Goal: Task Accomplishment & Management: Manage account settings

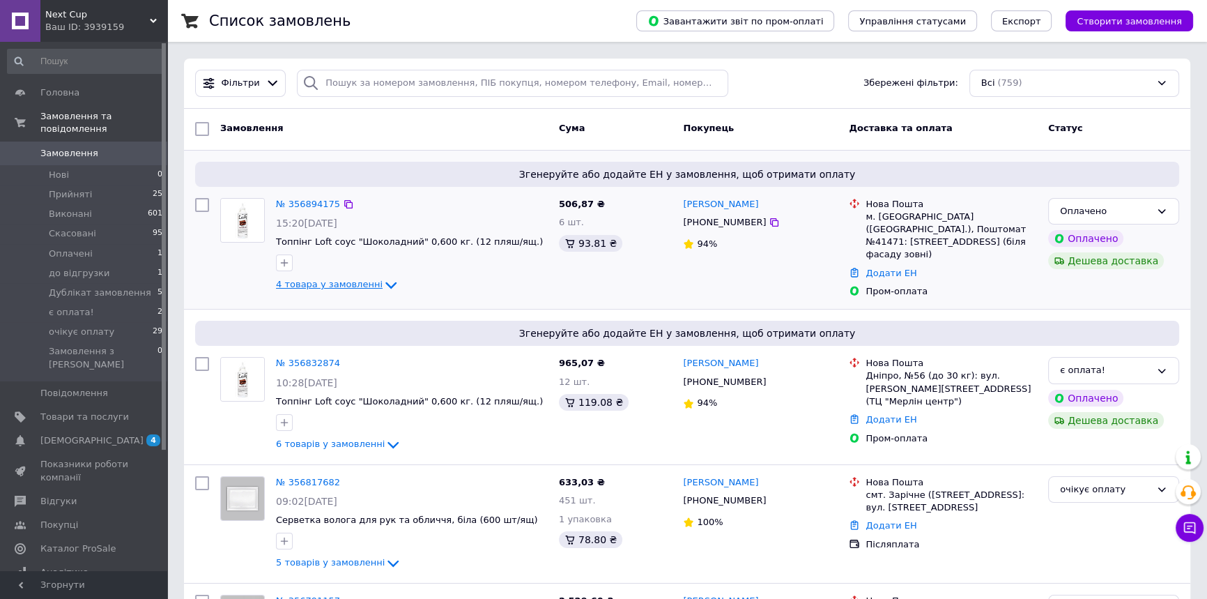
click at [383, 279] on icon at bounding box center [391, 285] width 17 height 17
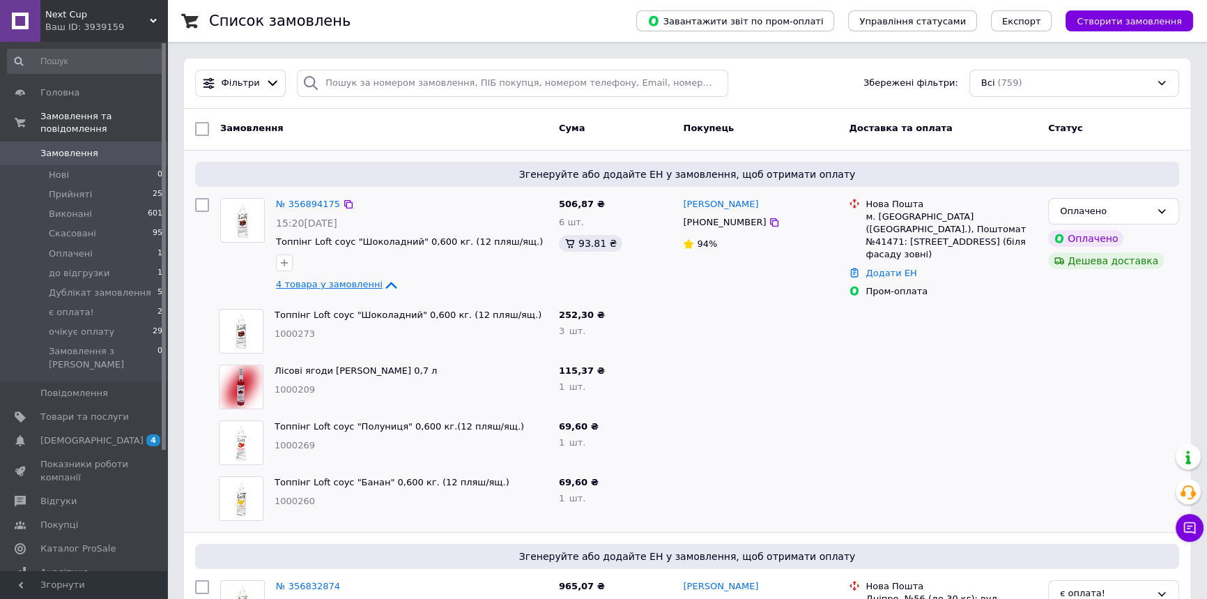
click at [383, 280] on icon at bounding box center [391, 285] width 17 height 17
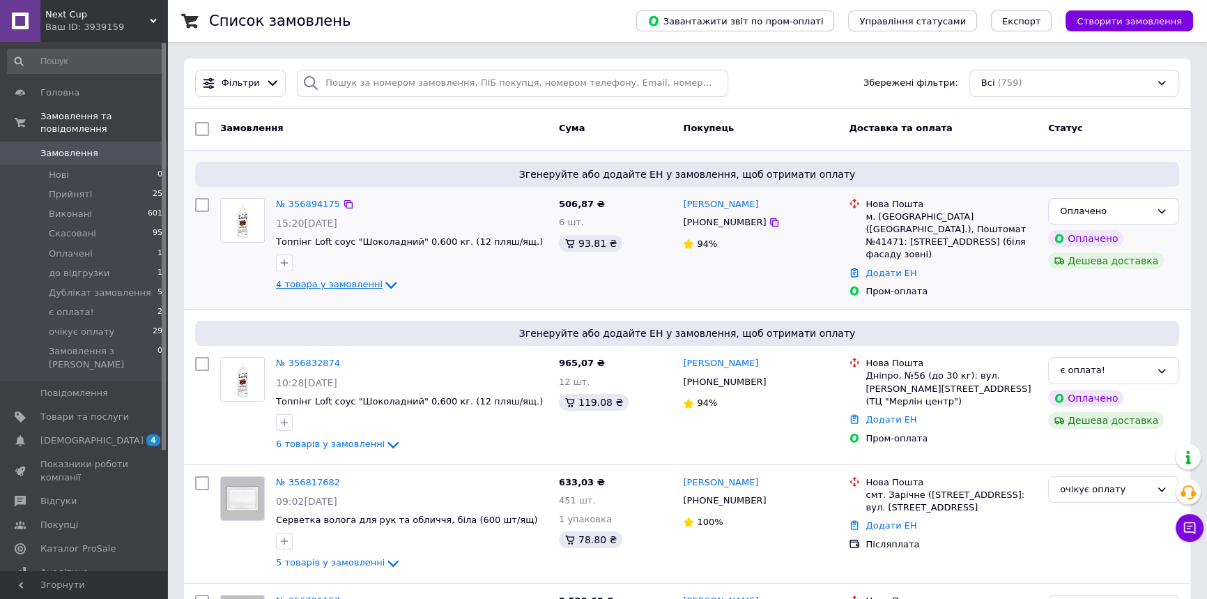
click at [383, 284] on icon at bounding box center [391, 285] width 17 height 17
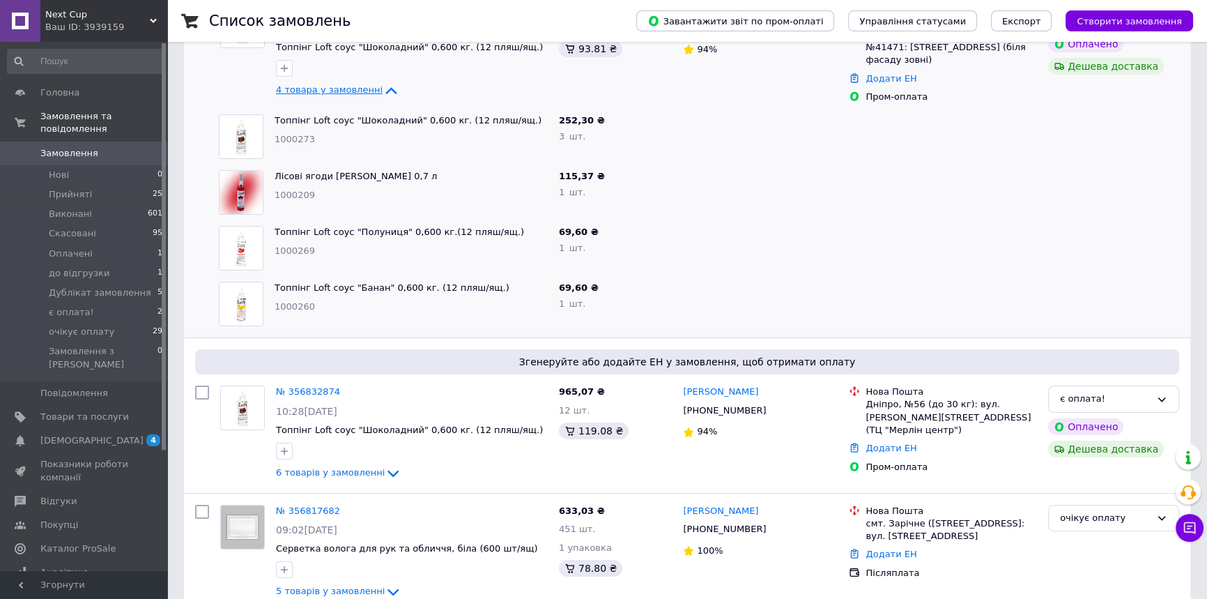
scroll to position [253, 0]
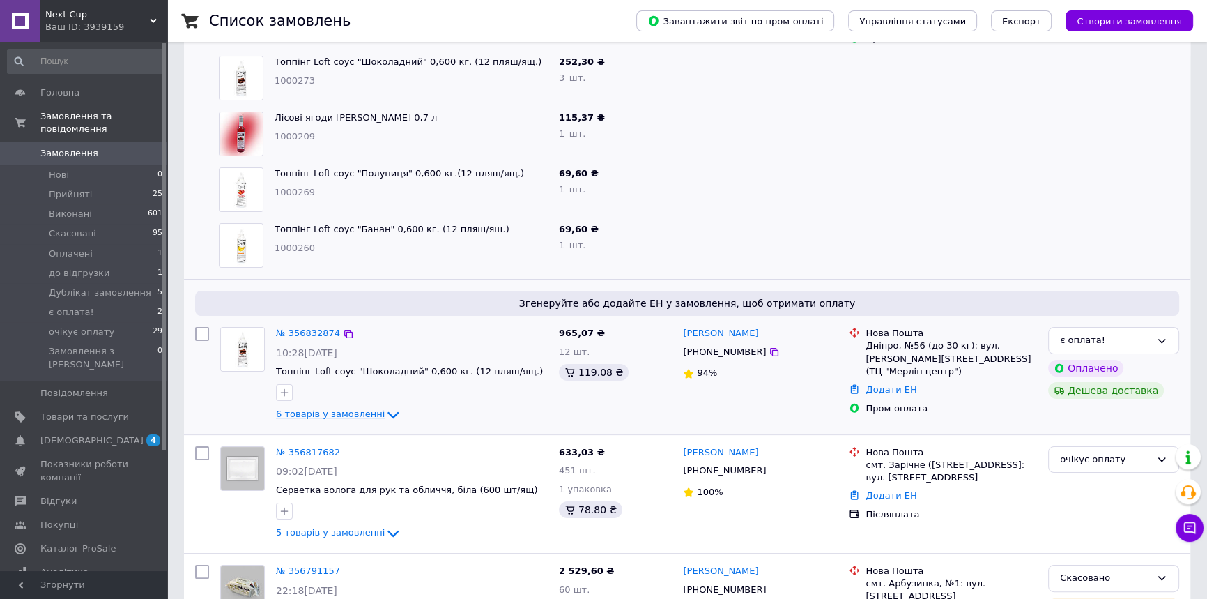
click at [385, 406] on icon at bounding box center [393, 414] width 17 height 17
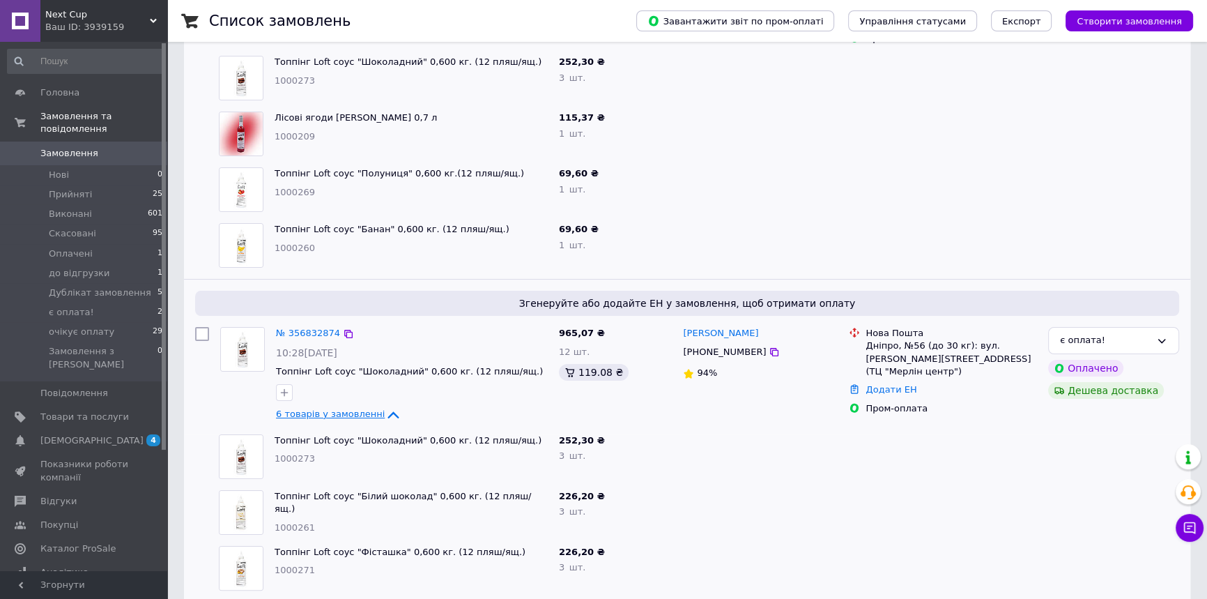
click at [385, 406] on icon at bounding box center [393, 414] width 17 height 17
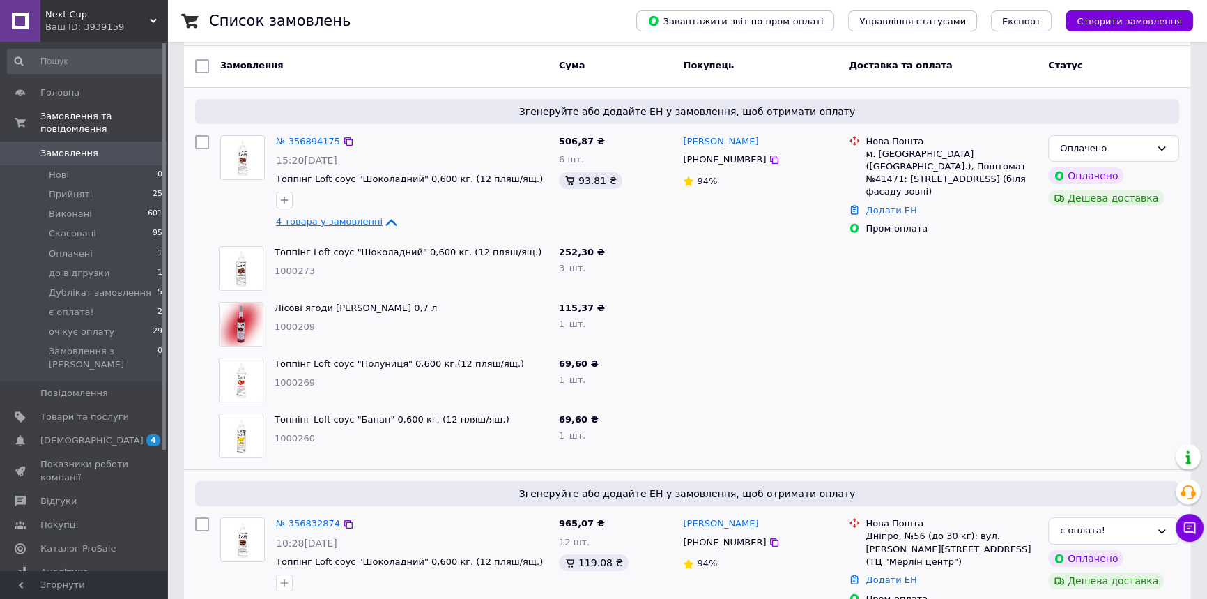
scroll to position [0, 0]
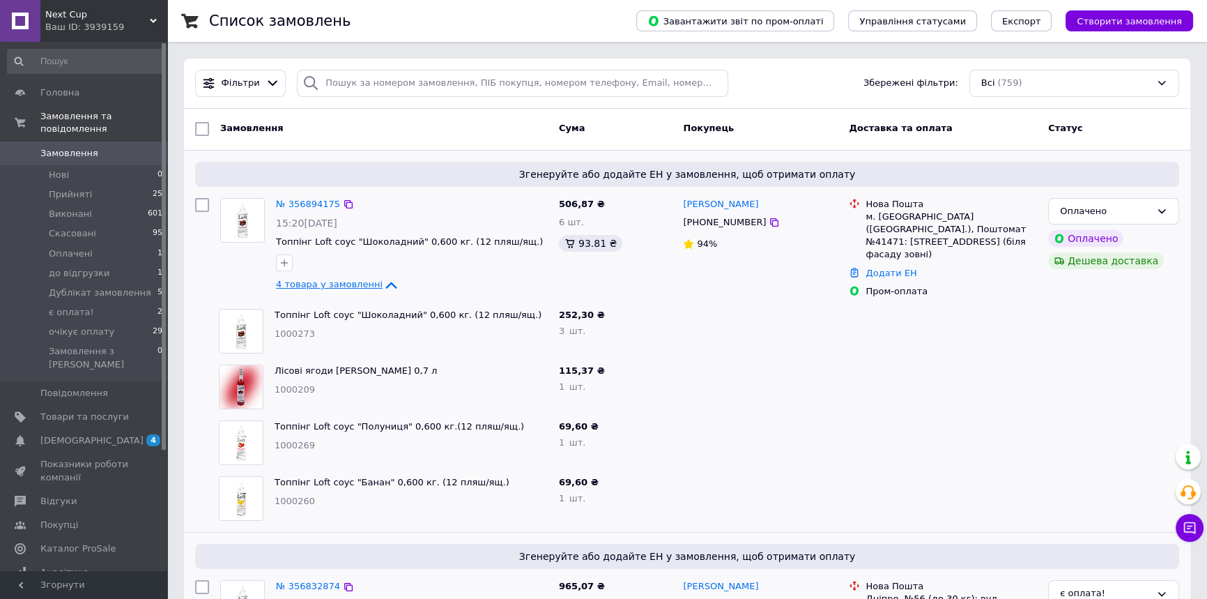
click at [383, 282] on icon at bounding box center [391, 285] width 17 height 17
